Goal: Task Accomplishment & Management: Manage account settings

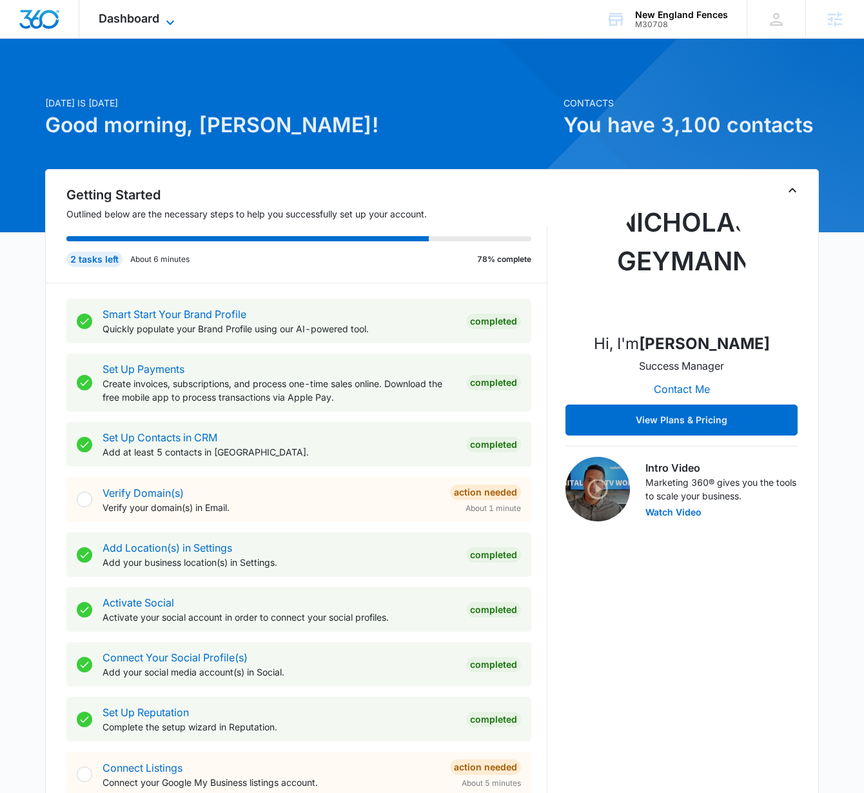
click at [128, 19] on span "Dashboard" at bounding box center [129, 19] width 61 height 14
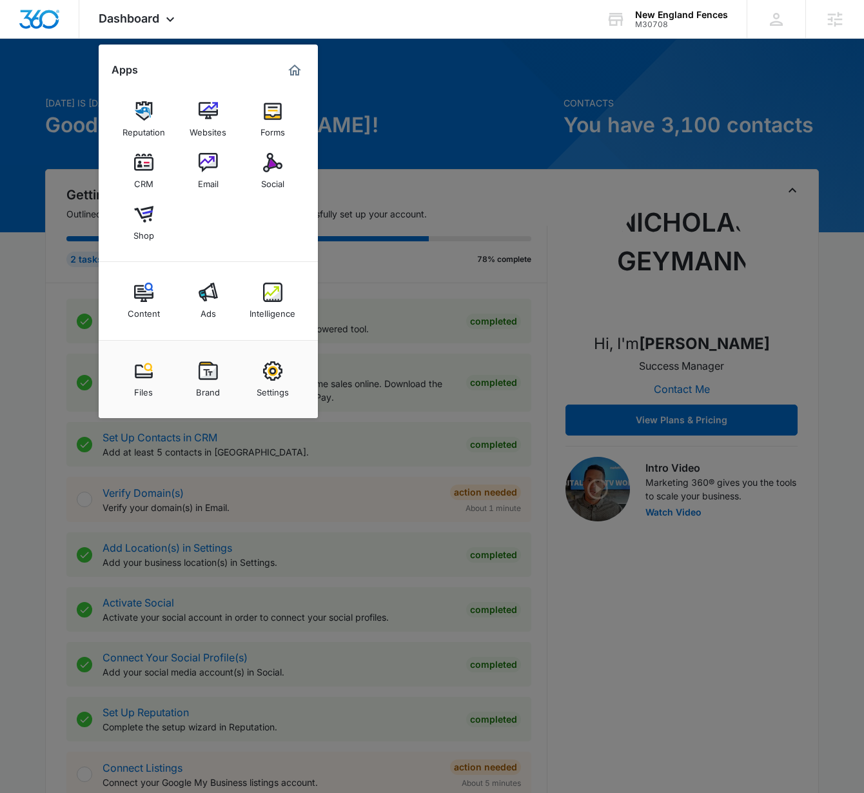
drag, startPoint x: 272, startPoint y: 377, endPoint x: 260, endPoint y: 362, distance: 19.2
click at [272, 377] on img at bounding box center [272, 370] width 19 height 19
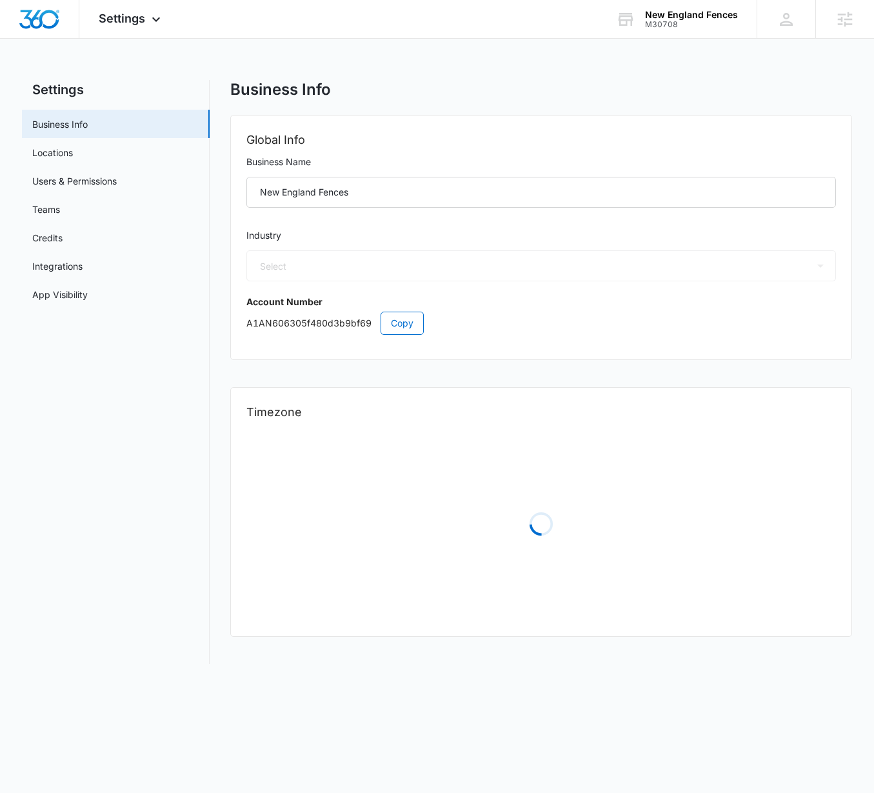
select select "4"
select select "US"
select select "America/New_York"
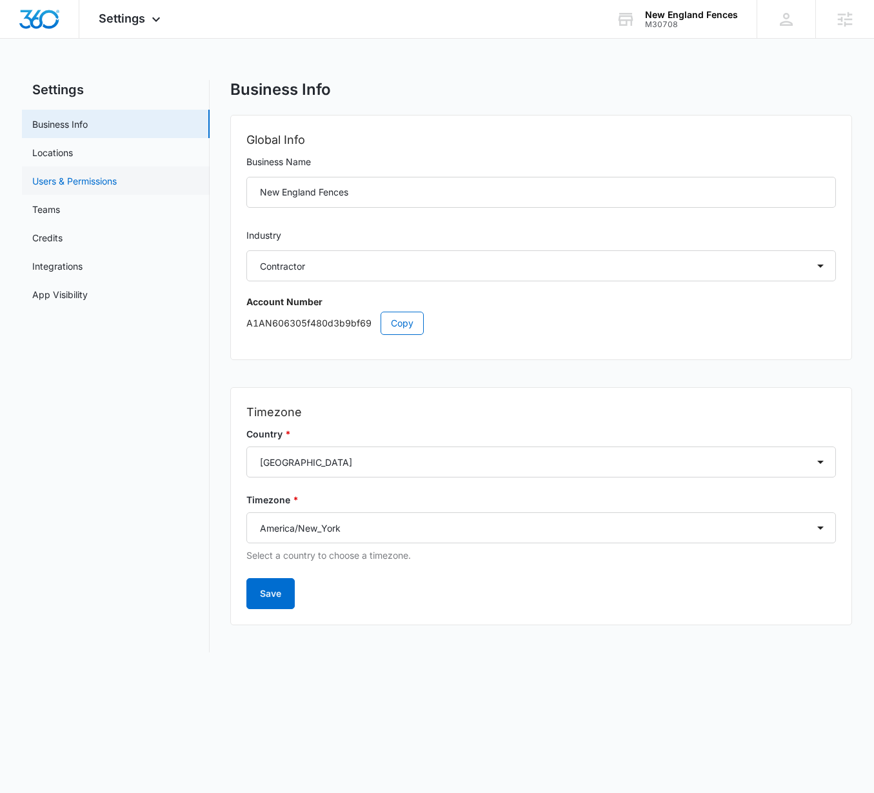
click at [79, 181] on link "Users & Permissions" at bounding box center [74, 181] width 84 height 14
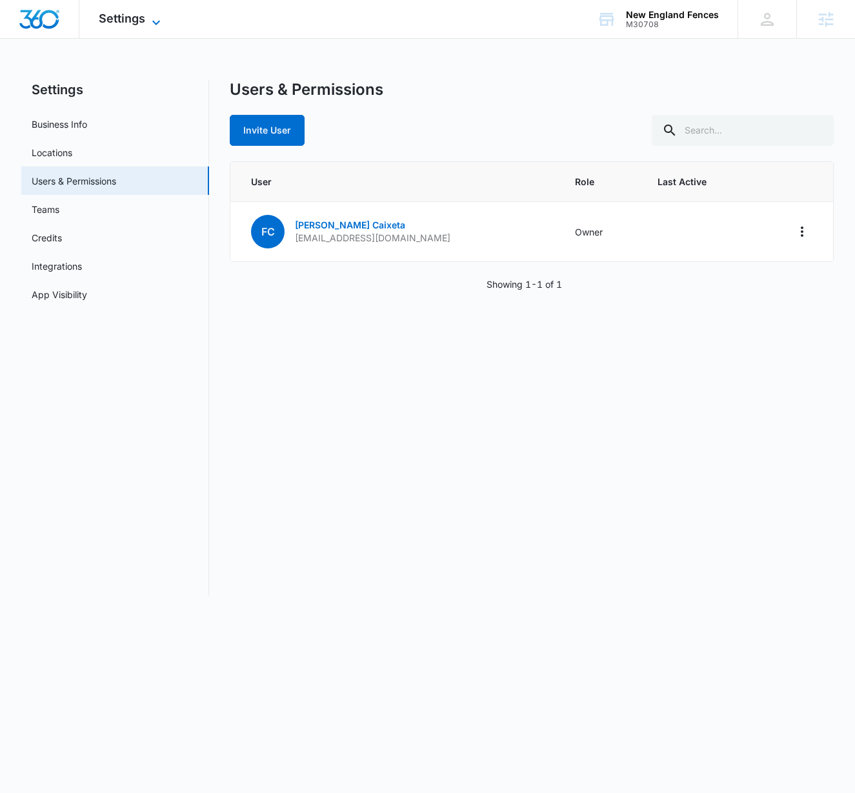
click at [121, 17] on span "Settings" at bounding box center [122, 19] width 46 height 14
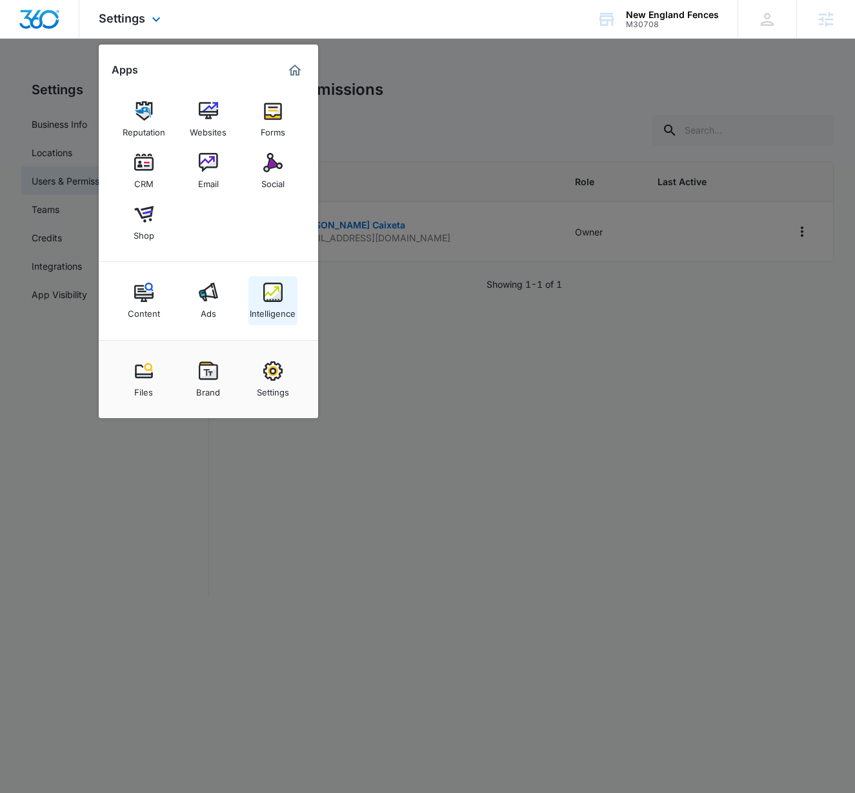
click at [274, 298] on img at bounding box center [272, 291] width 19 height 19
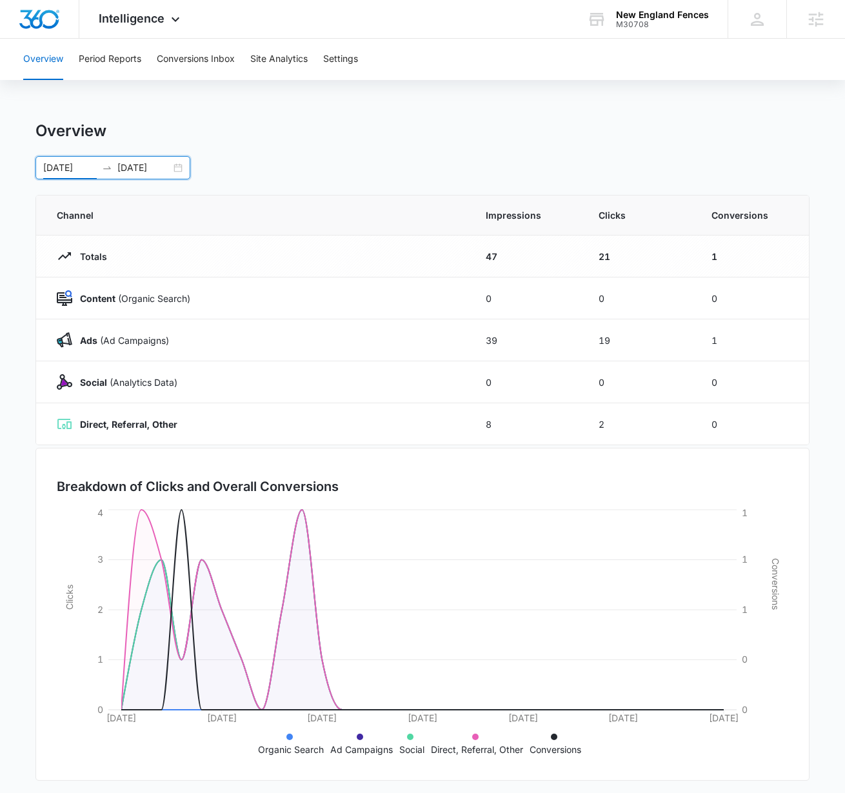
click at [60, 166] on input "[DATE]" at bounding box center [70, 168] width 54 height 14
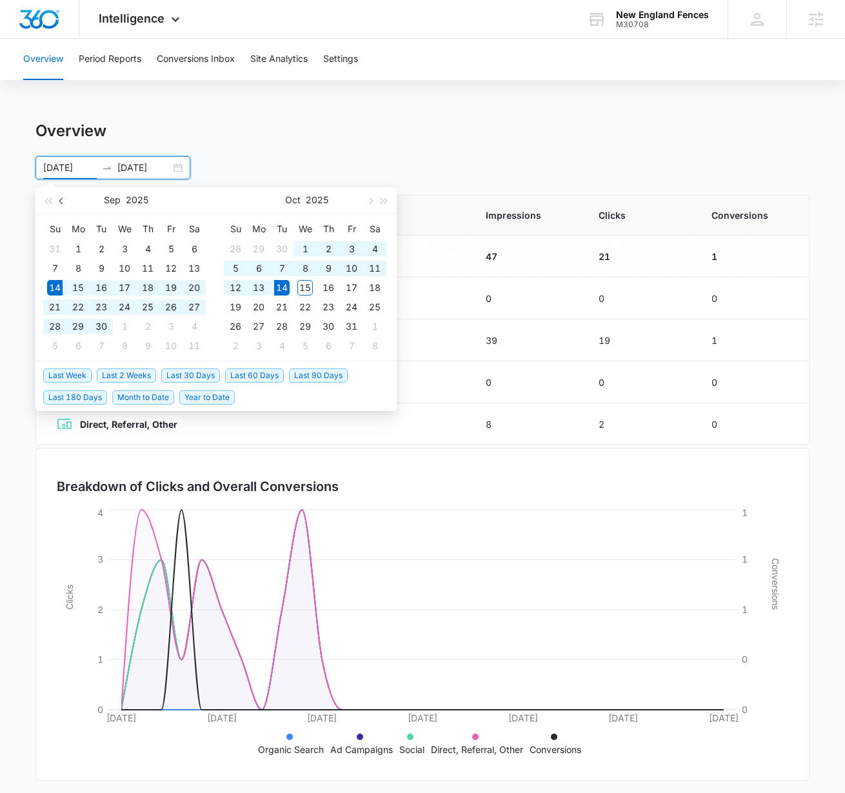
click at [64, 199] on span "button" at bounding box center [62, 200] width 6 height 6
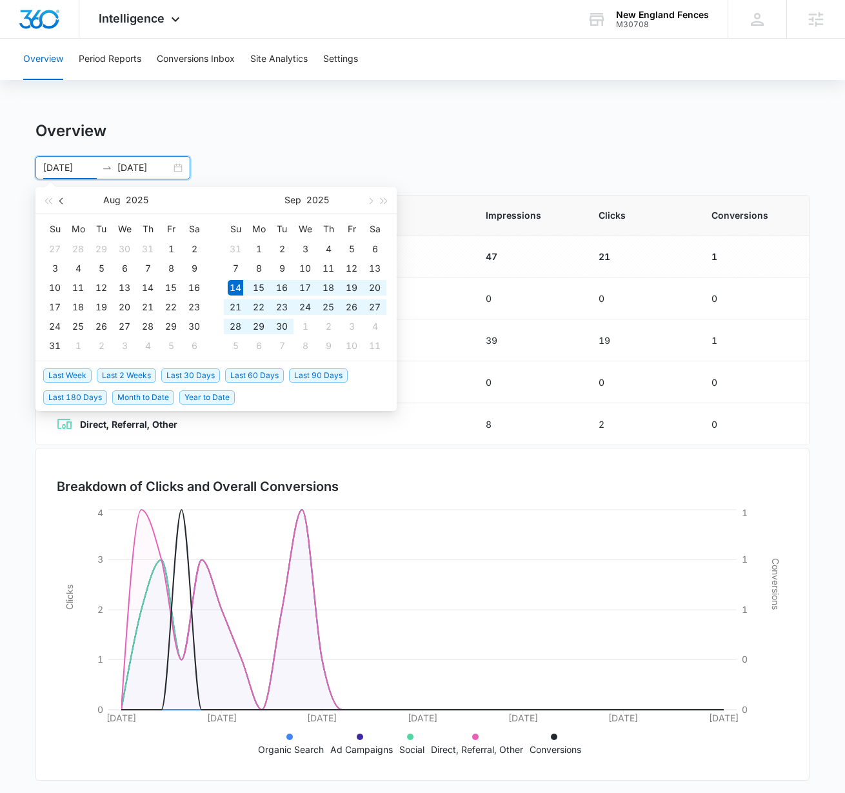
click at [64, 199] on span "button" at bounding box center [62, 200] width 6 height 6
type input "[DATE]"
click at [169, 308] on div "25" at bounding box center [170, 306] width 15 height 15
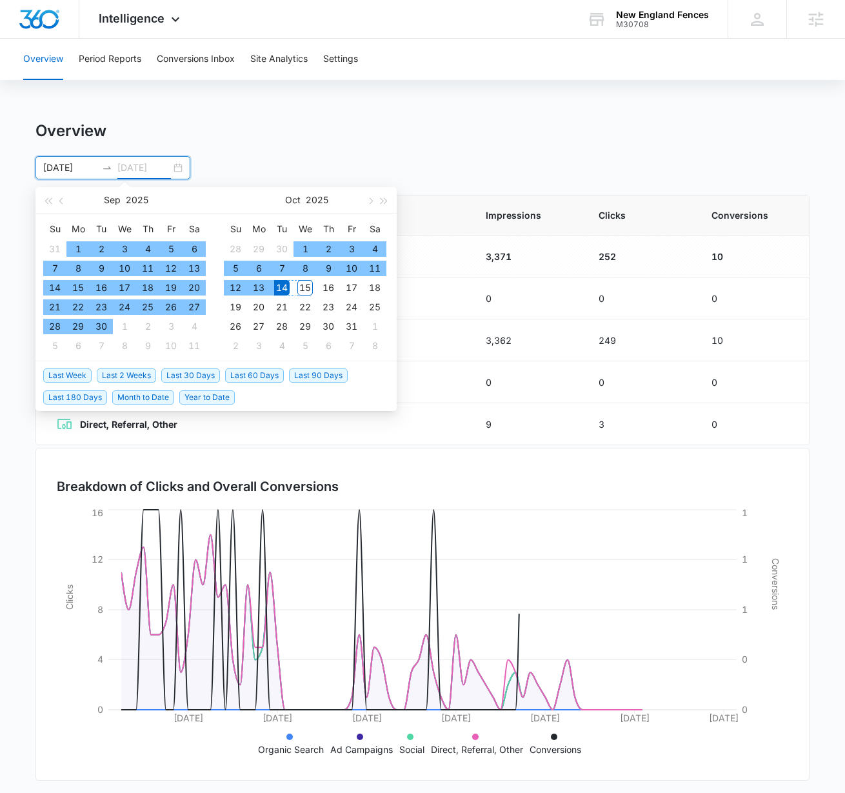
click at [308, 289] on div "15" at bounding box center [304, 287] width 15 height 15
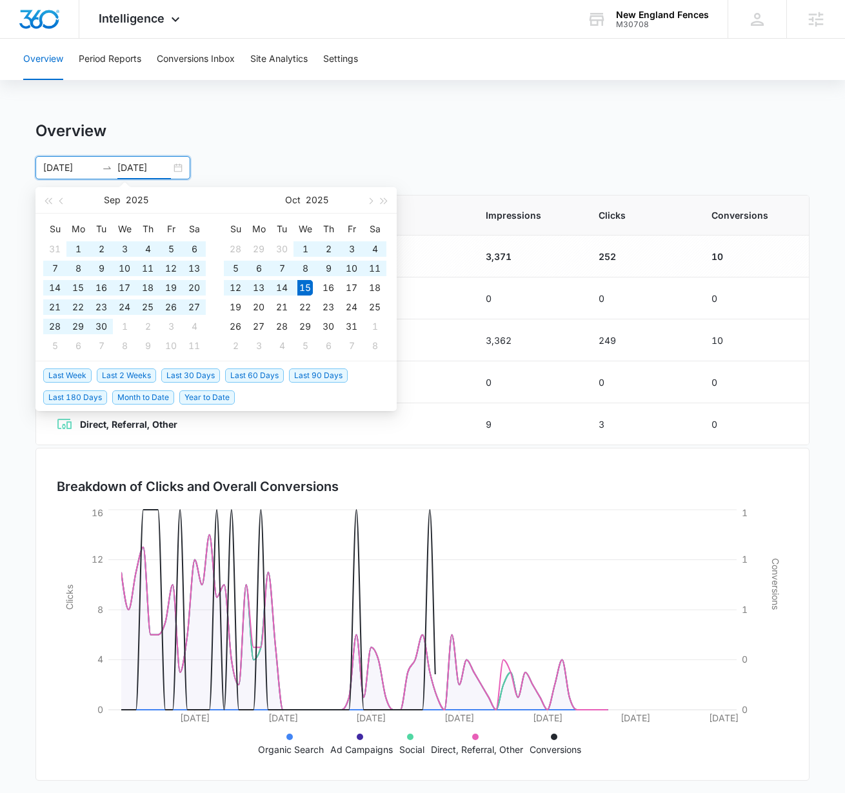
click at [146, 169] on input "[DATE]" at bounding box center [144, 168] width 54 height 14
type input "[DATE]"
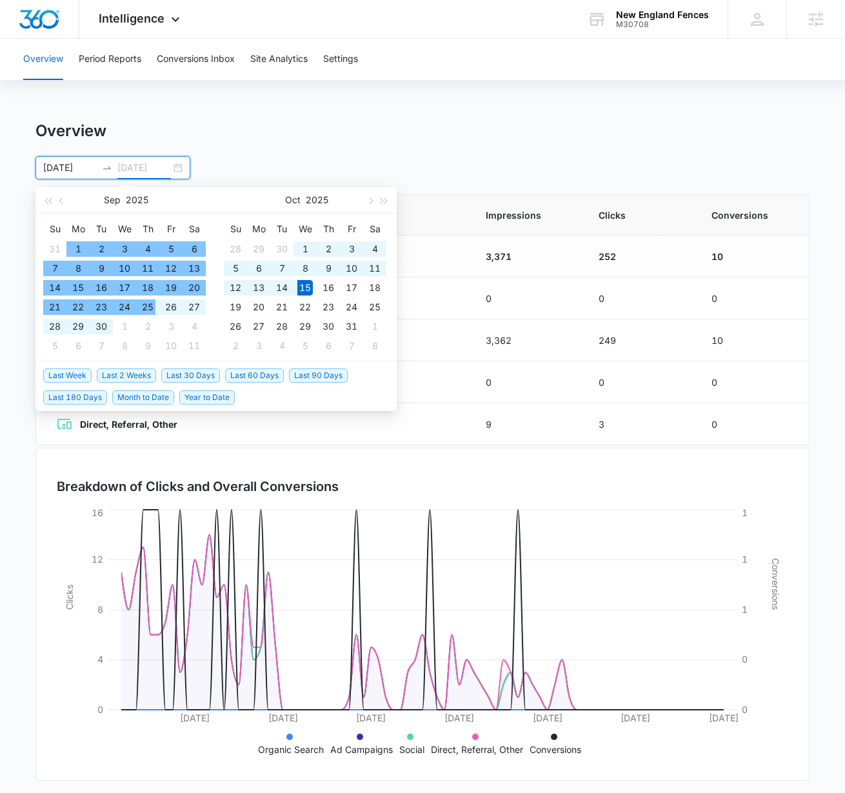
click at [146, 306] on div "25" at bounding box center [147, 306] width 15 height 15
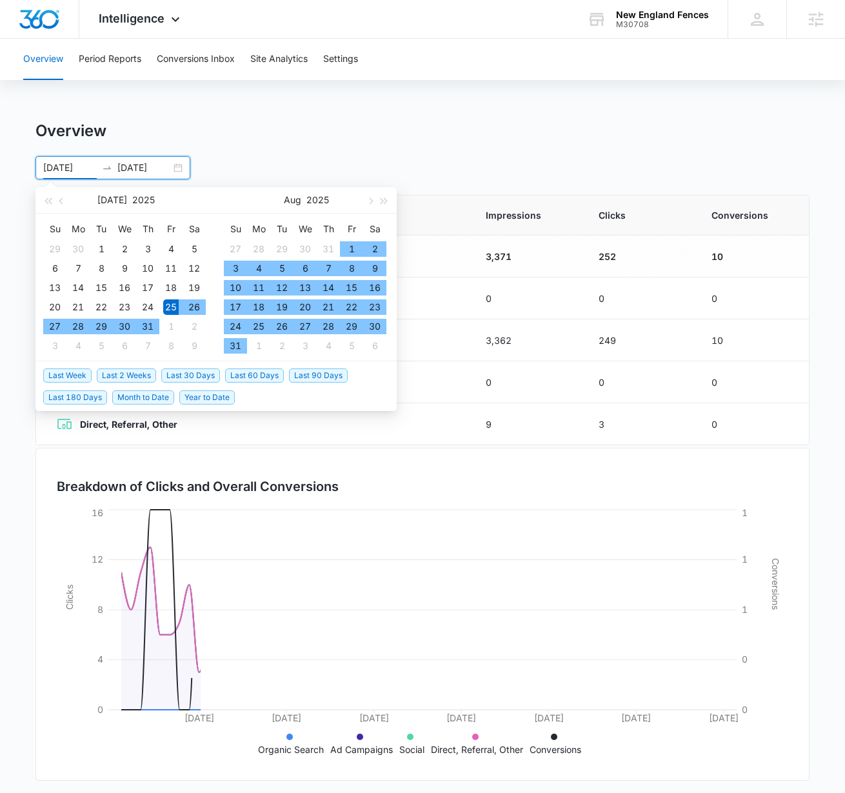
type input "[DATE]"
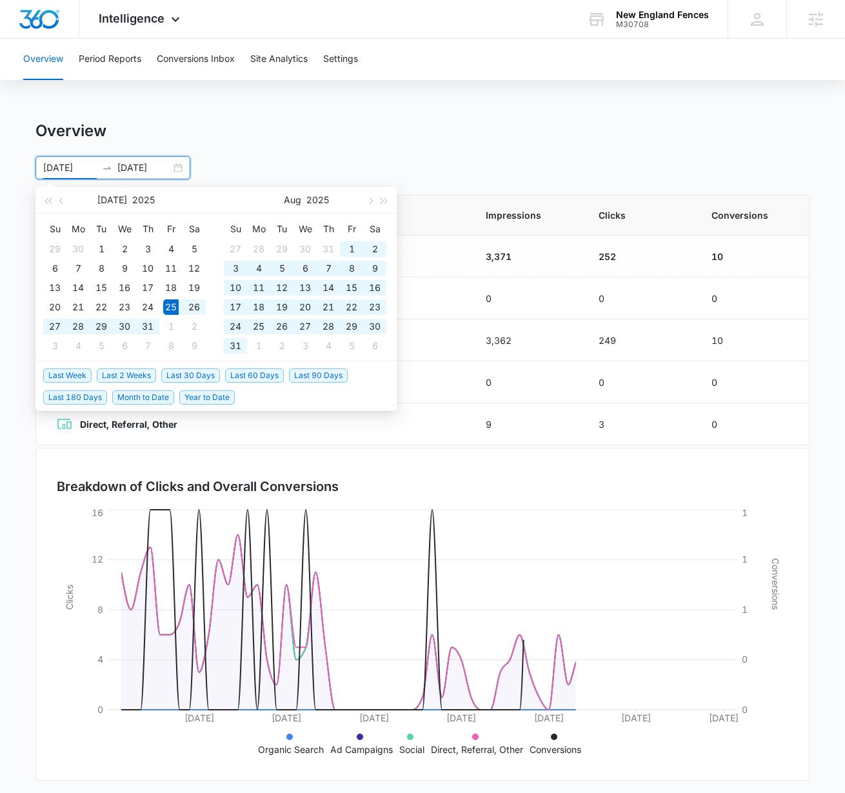
drag, startPoint x: 558, startPoint y: 116, endPoint x: 593, endPoint y: 115, distance: 35.5
click at [558, 116] on div "Overview Period Reports Conversions Inbox Site Analytics Settings Overview [DAT…" at bounding box center [422, 419] width 845 height 760
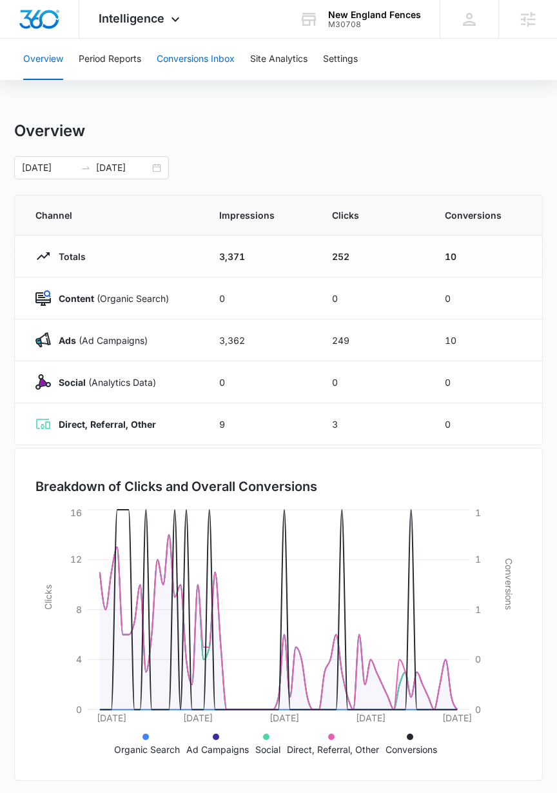
click at [203, 56] on button "Conversions Inbox" at bounding box center [196, 59] width 78 height 41
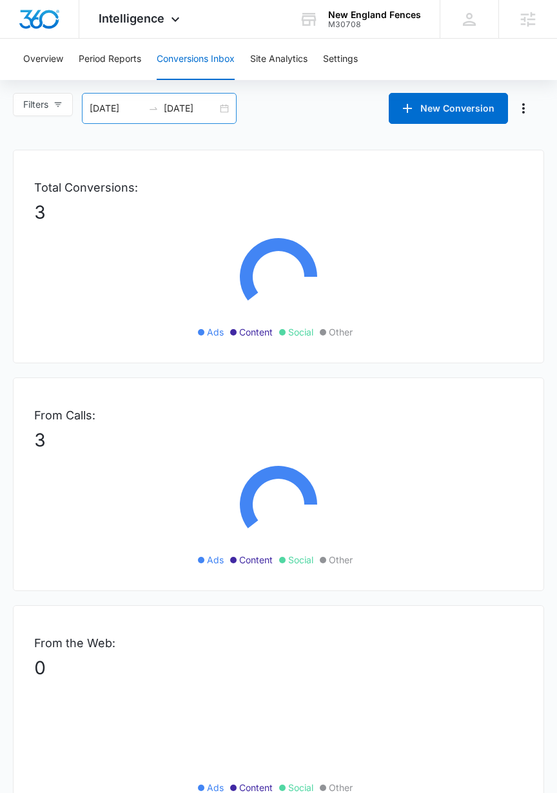
click at [102, 115] on div "[DATE] [DATE]" at bounding box center [159, 108] width 155 height 31
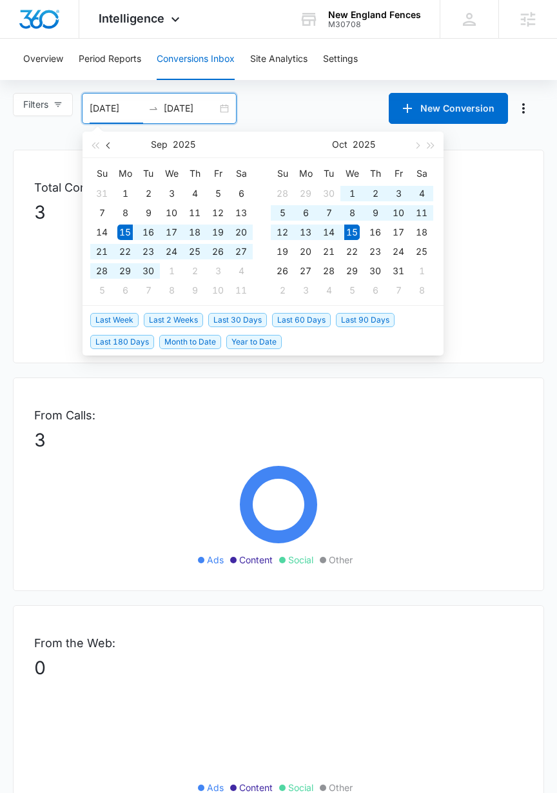
click at [110, 147] on button "button" at bounding box center [109, 145] width 14 height 26
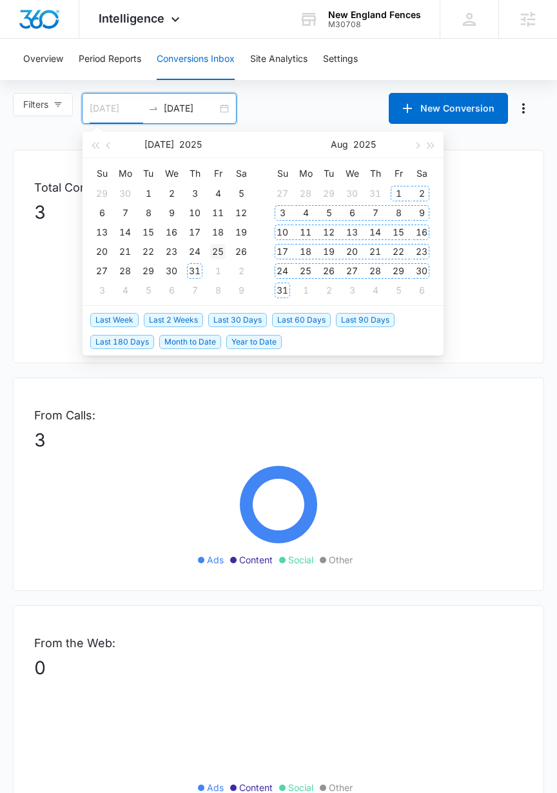
type input "[DATE]"
click at [215, 251] on div "25" at bounding box center [217, 251] width 15 height 15
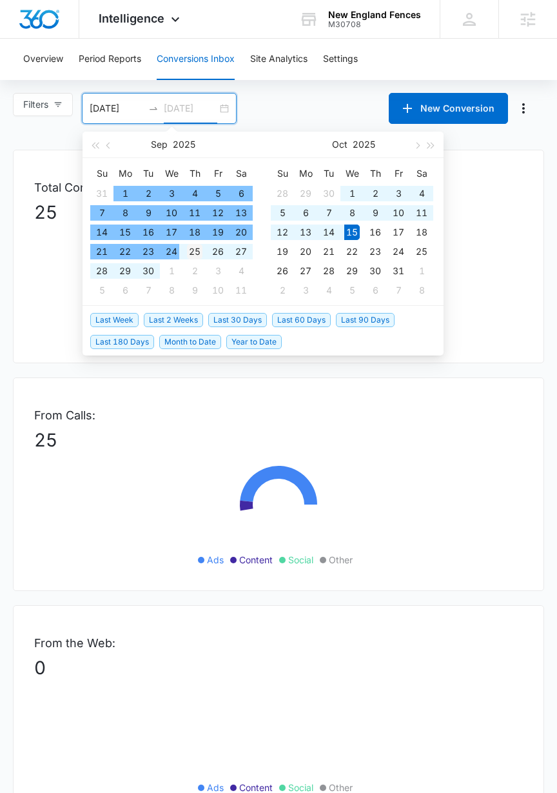
type input "[DATE]"
click at [195, 249] on div "25" at bounding box center [194, 251] width 15 height 15
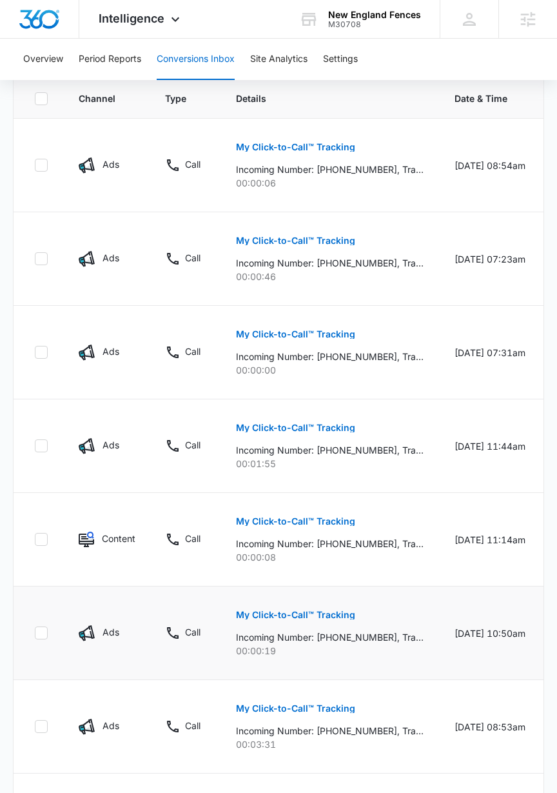
scroll to position [753, 0]
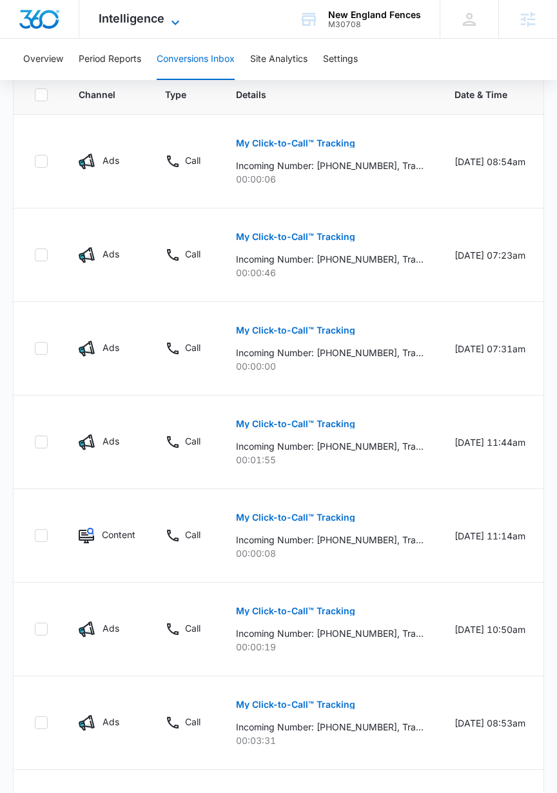
click at [124, 17] on span "Intelligence" at bounding box center [132, 19] width 66 height 14
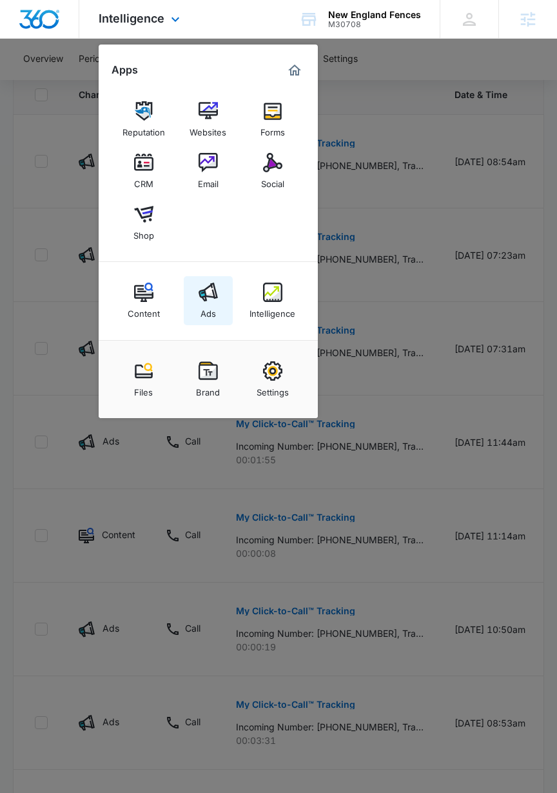
click at [217, 302] on link "Ads" at bounding box center [208, 300] width 49 height 49
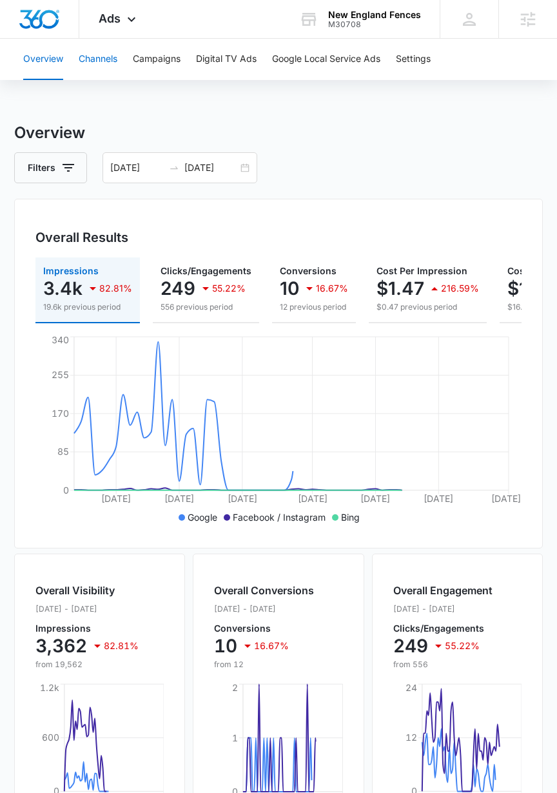
click at [99, 62] on button "Channels" at bounding box center [98, 59] width 39 height 41
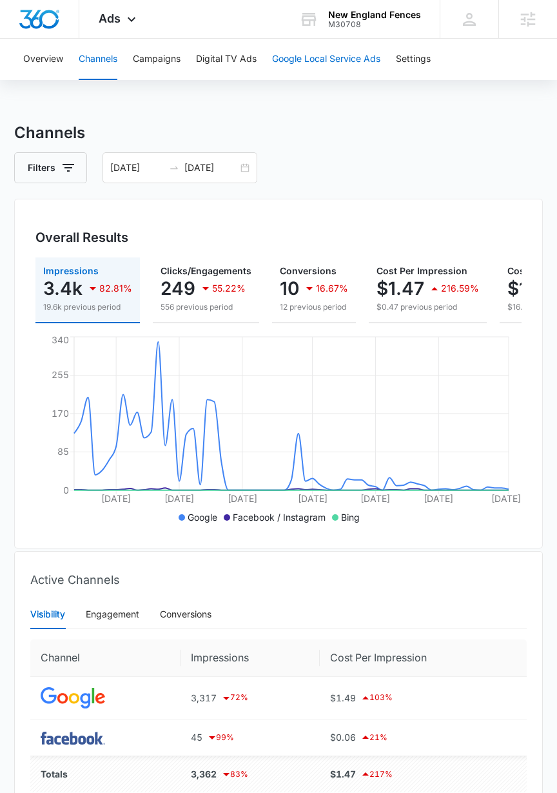
click at [342, 66] on button "Google Local Service Ads" at bounding box center [326, 59] width 108 height 41
